Goal: Task Accomplishment & Management: Complete application form

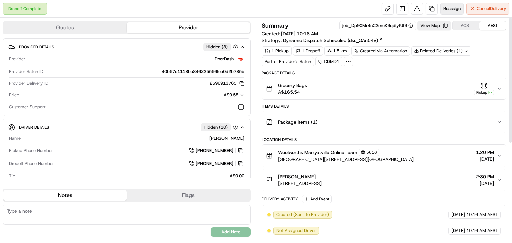
click at [453, 10] on span "Reassign" at bounding box center [451, 9] width 17 height 6
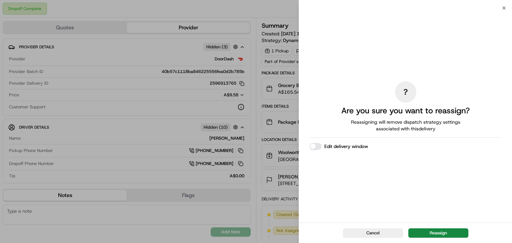
click at [501, 8] on div "? Are you sure you want to reassign? Reassigning will remove dispatch strategy …" at bounding box center [405, 115] width 213 height 215
click at [502, 8] on icon "button" at bounding box center [503, 7] width 5 height 5
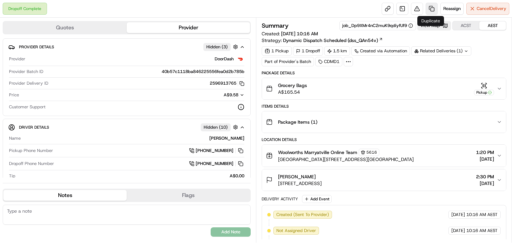
click at [432, 9] on link at bounding box center [431, 9] width 12 height 12
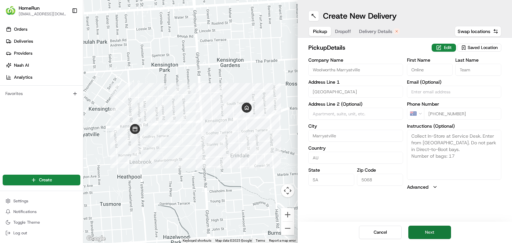
click at [423, 229] on button "Next" at bounding box center [429, 231] width 43 height 13
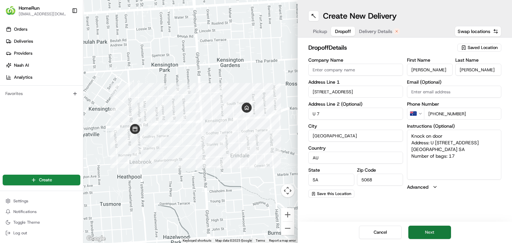
click at [435, 230] on button "Next" at bounding box center [429, 231] width 43 height 13
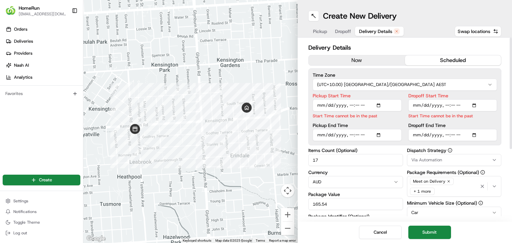
click at [351, 105] on input "Pickup Start Time" at bounding box center [356, 105] width 89 height 12
type input "2025-08-23T14:02"
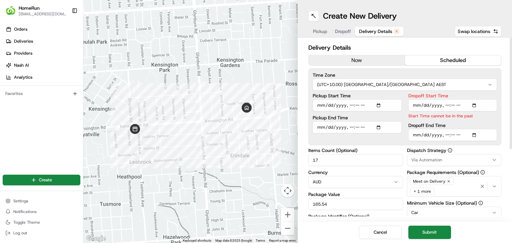
click at [447, 104] on input "Dropoff Start Time" at bounding box center [452, 105] width 89 height 12
type input "2025-08-23T14:03"
click at [468, 222] on div "Cancel Submit" at bounding box center [404, 231] width 214 height 21
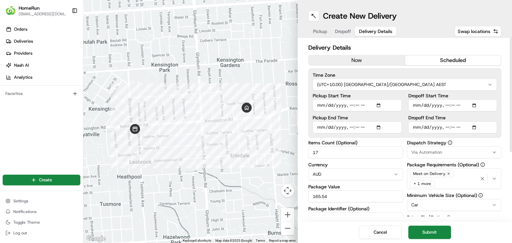
click at [439, 232] on button "Submit" at bounding box center [429, 231] width 43 height 13
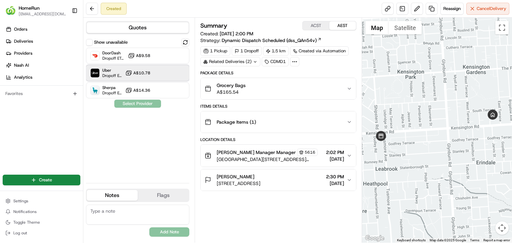
click at [163, 75] on div "Uber Dropoff ETA 39 minutes A$10.78" at bounding box center [137, 73] width 103 height 16
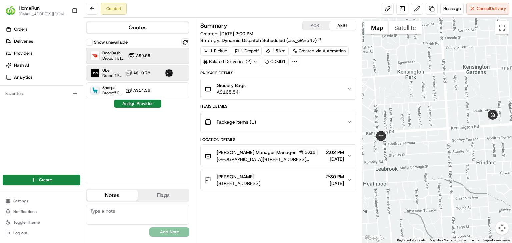
click at [152, 49] on div "DoorDash Dropoff ETA 59 minutes A$9.58" at bounding box center [137, 56] width 103 height 16
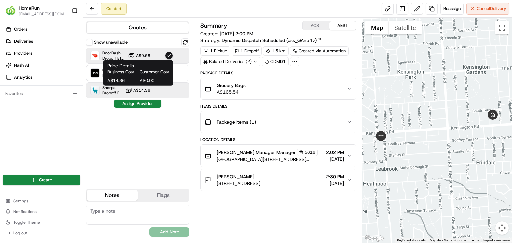
click at [141, 103] on button "Assign Provider" at bounding box center [137, 104] width 47 height 8
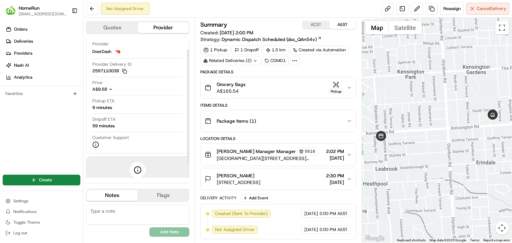
drag, startPoint x: 188, startPoint y: 98, endPoint x: 180, endPoint y: 109, distance: 13.6
click at [187, 109] on div at bounding box center [188, 106] width 2 height 115
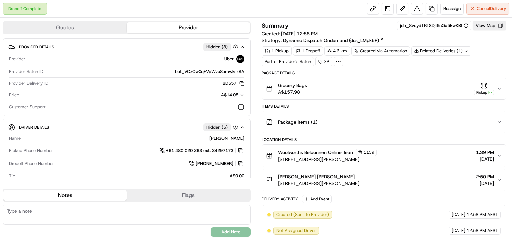
click at [501, 89] on icon "button" at bounding box center [498, 88] width 5 height 5
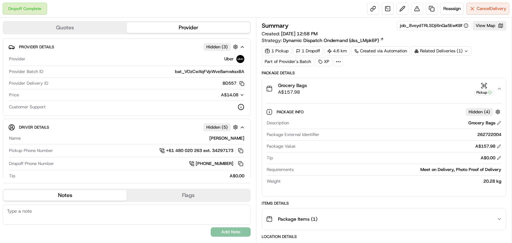
click at [500, 89] on icon "button" at bounding box center [498, 88] width 5 height 5
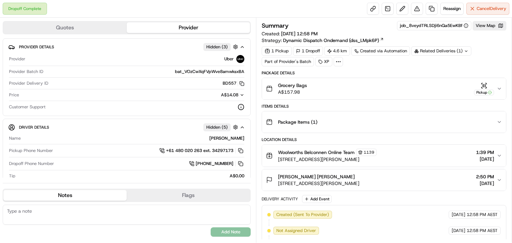
click at [498, 89] on icon "button" at bounding box center [498, 88] width 5 height 5
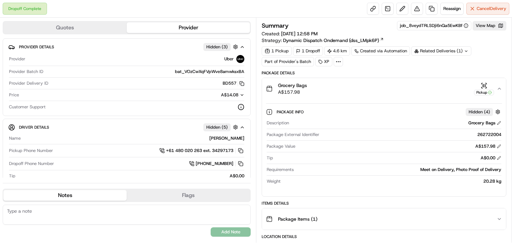
click at [498, 88] on icon "button" at bounding box center [499, 88] width 3 height 1
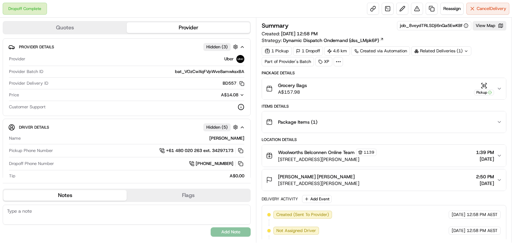
click at [500, 87] on icon "button" at bounding box center [498, 88] width 5 height 5
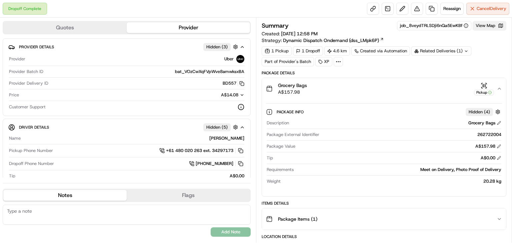
click at [488, 27] on button "View Map" at bounding box center [489, 25] width 34 height 9
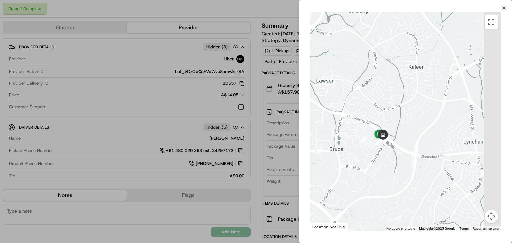
drag, startPoint x: 449, startPoint y: 135, endPoint x: 349, endPoint y: 155, distance: 101.8
click at [349, 155] on div at bounding box center [405, 121] width 192 height 219
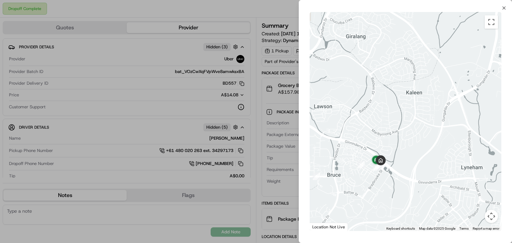
drag, startPoint x: 353, startPoint y: 167, endPoint x: 408, endPoint y: 168, distance: 54.6
click at [408, 168] on div at bounding box center [405, 121] width 192 height 219
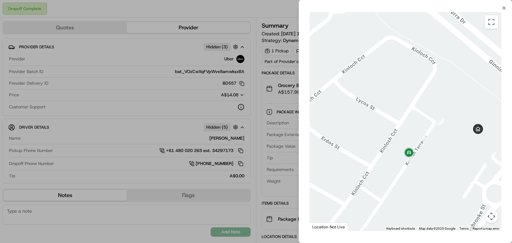
drag, startPoint x: 429, startPoint y: 163, endPoint x: 399, endPoint y: 177, distance: 33.4
click at [399, 177] on div at bounding box center [405, 121] width 192 height 219
